Goal: Transaction & Acquisition: Purchase product/service

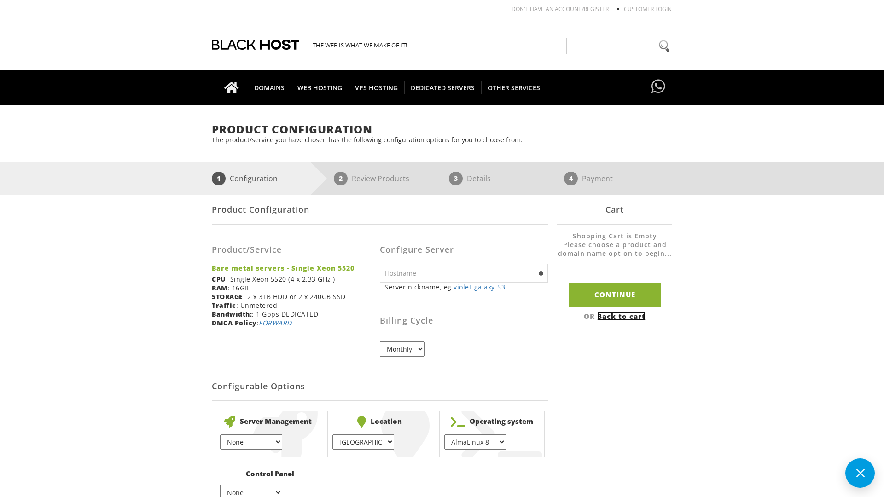
click at [622, 316] on link "Back to cart" at bounding box center [621, 316] width 48 height 9
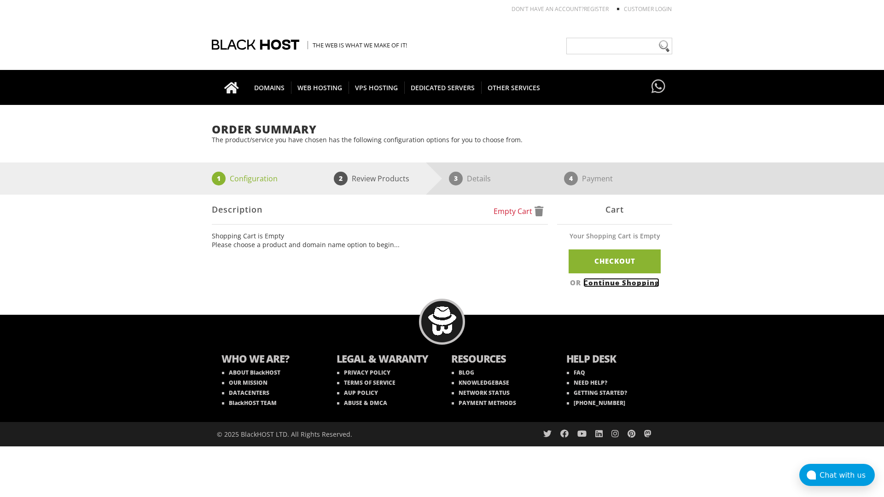
click at [622, 282] on link "Continue Shopping" at bounding box center [621, 282] width 76 height 9
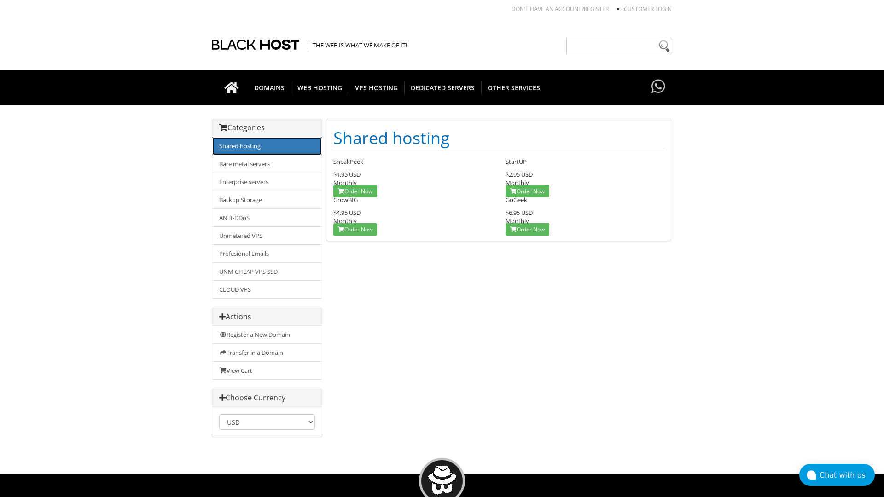
click at [267, 146] on link "Shared hosting" at bounding box center [267, 146] width 110 height 18
